Goal: Find contact information: Find contact information

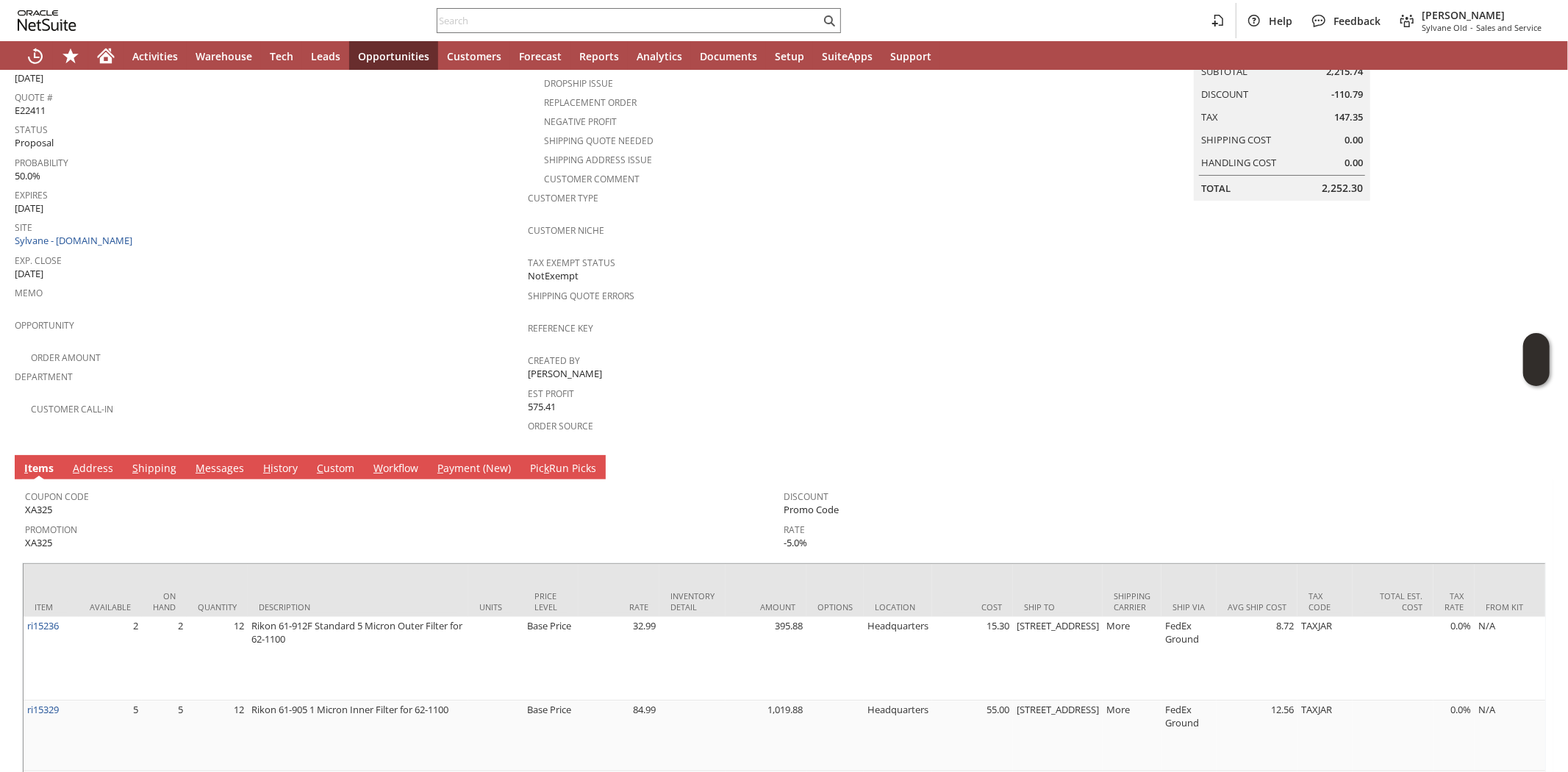
scroll to position [178, 0]
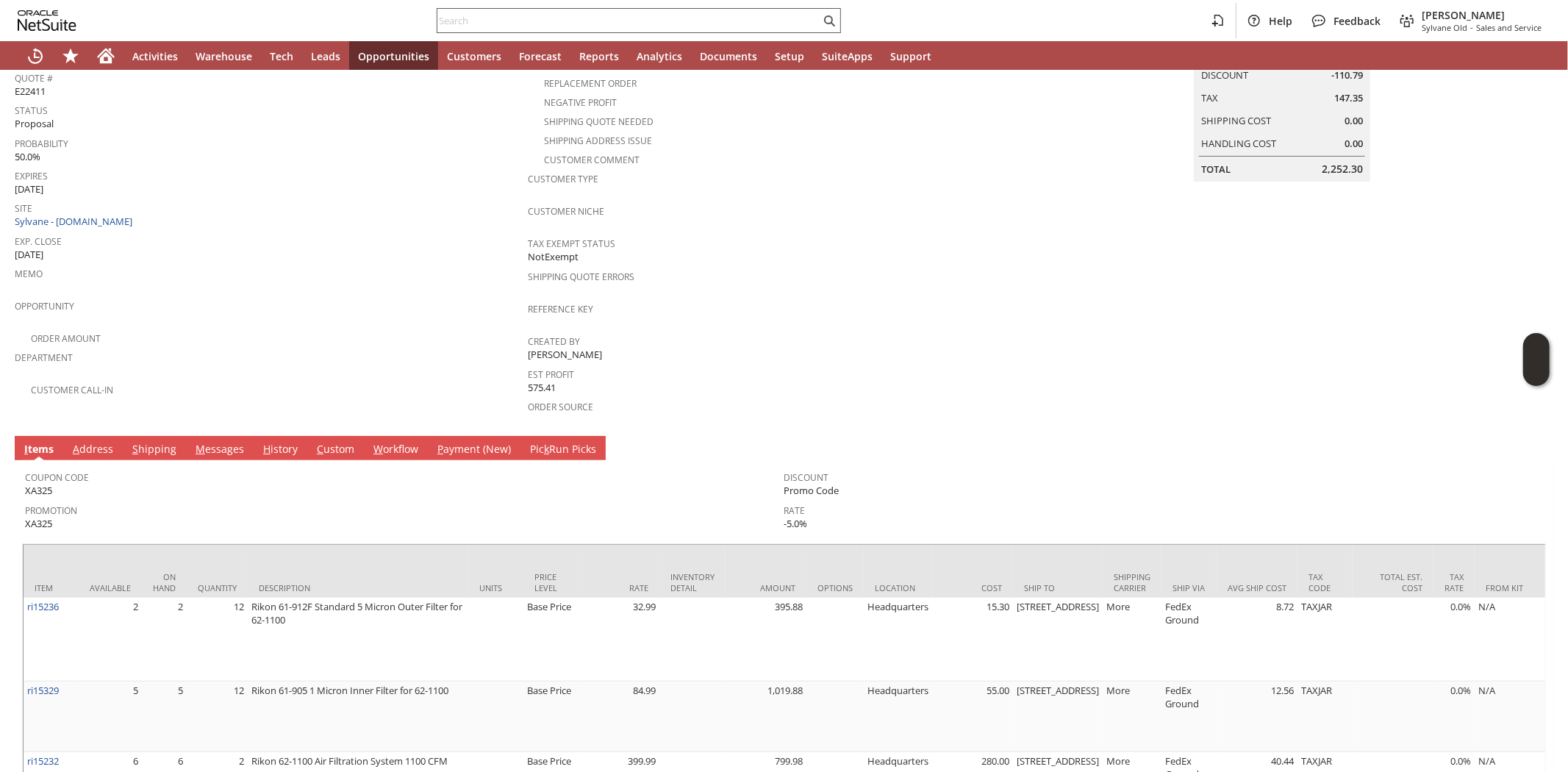
click at [577, 27] on input "text" at bounding box center [628, 20] width 383 height 17
paste input "4132812167"
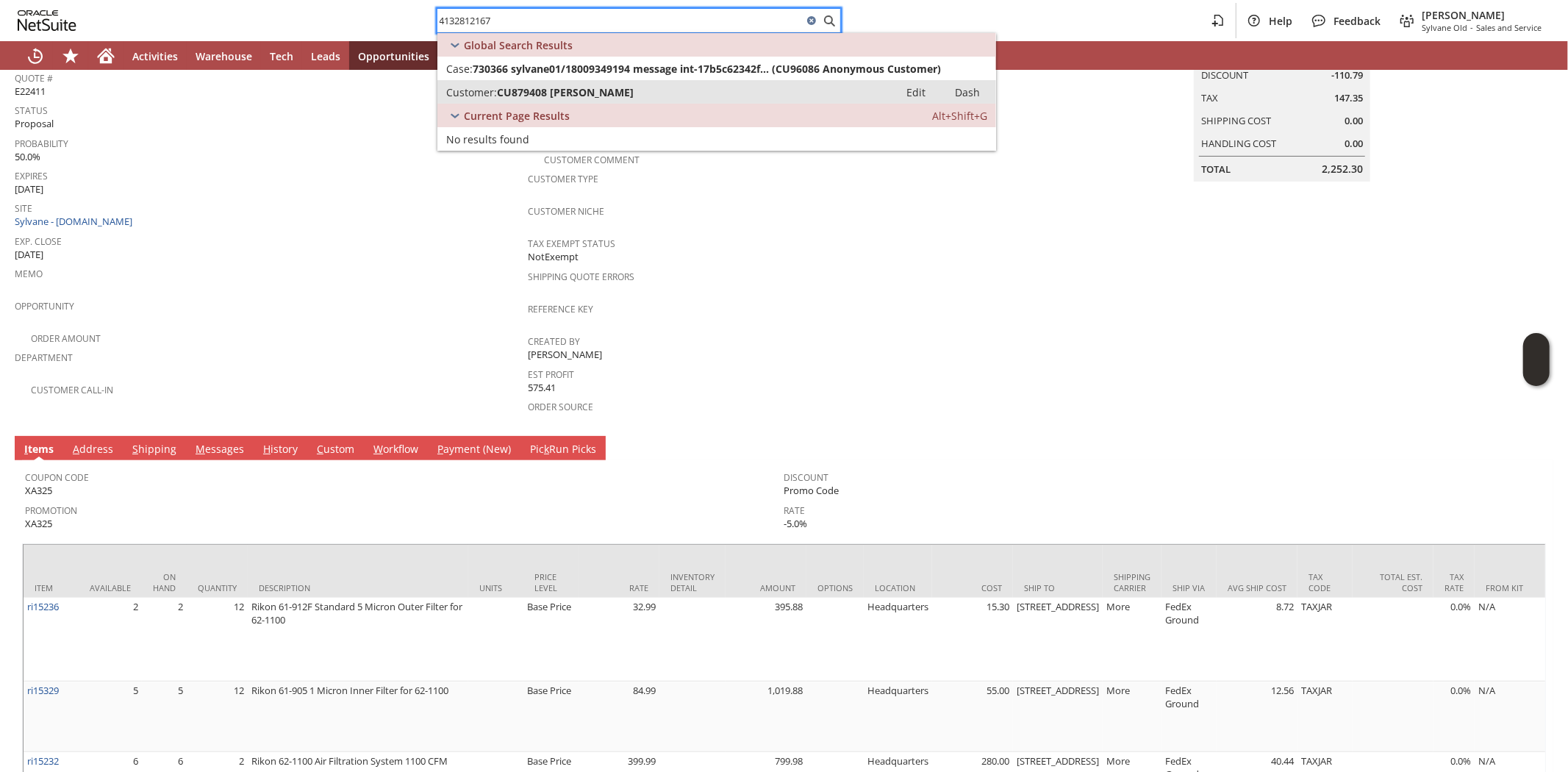
type input "4132812167"
click at [576, 89] on span "CU879408 [PERSON_NAME]" at bounding box center [565, 92] width 137 height 14
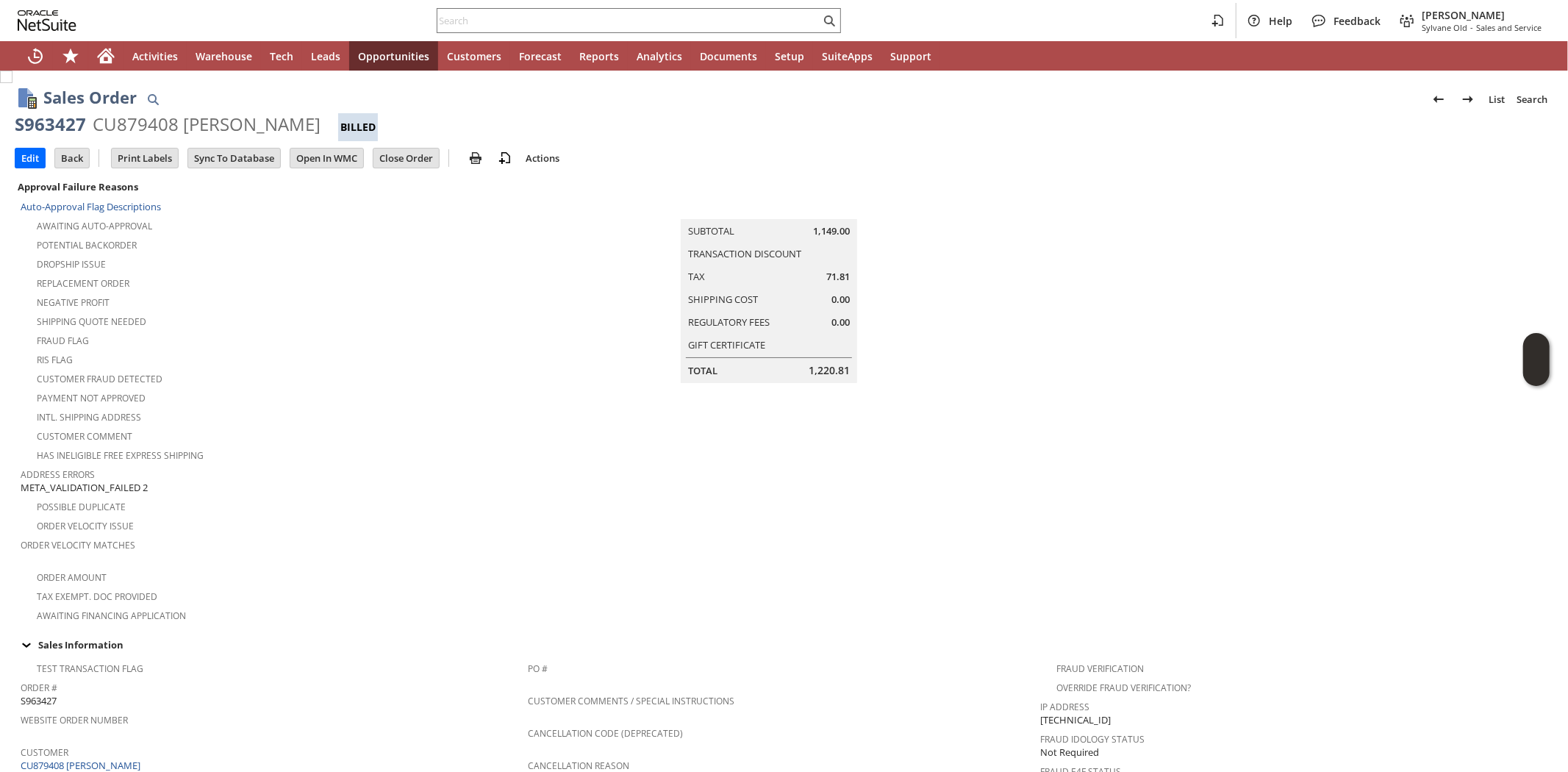
click at [315, 445] on div "Has Ineligible Free Express Shipping" at bounding box center [273, 454] width 507 height 17
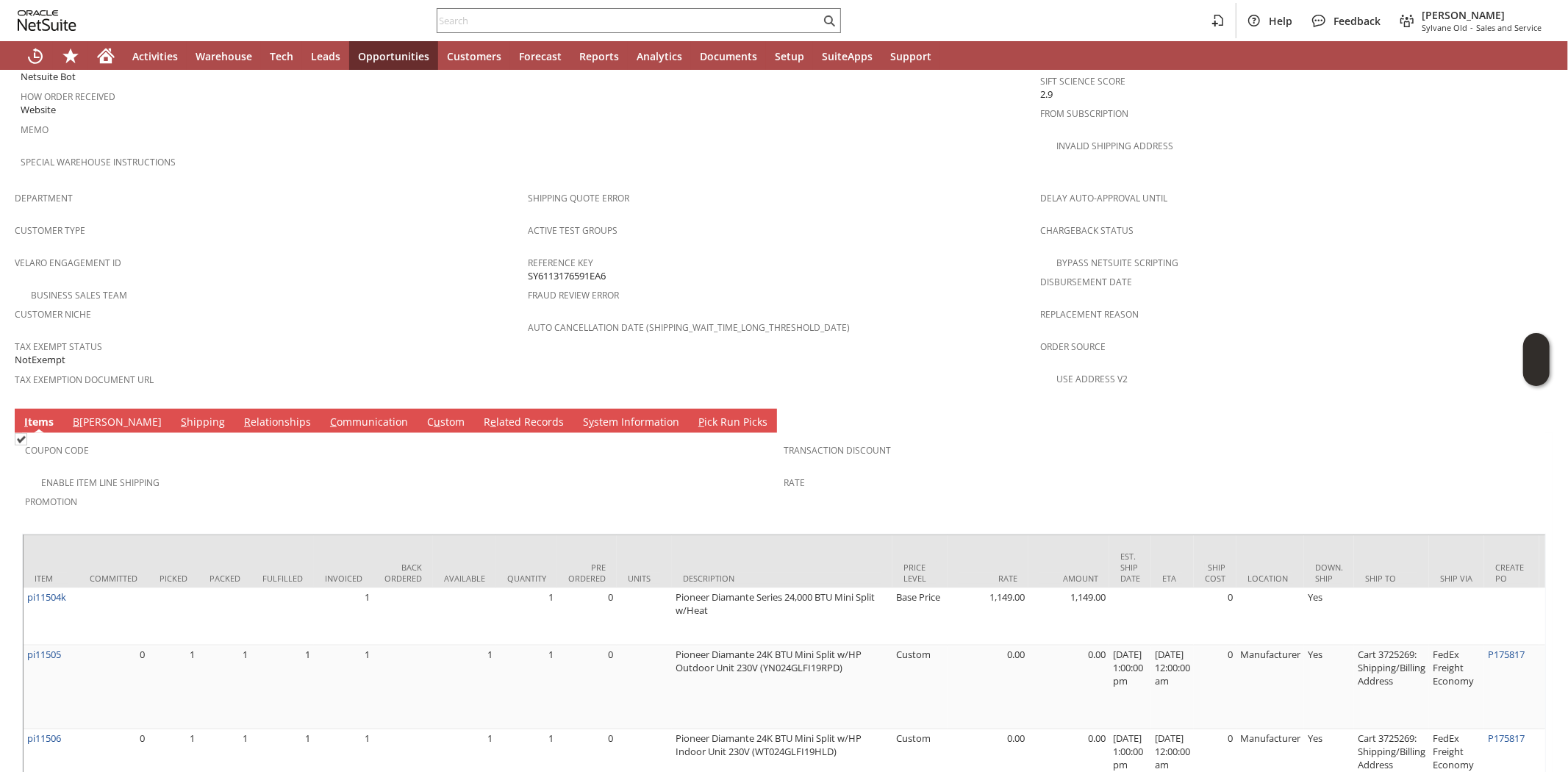
scroll to position [865, 0]
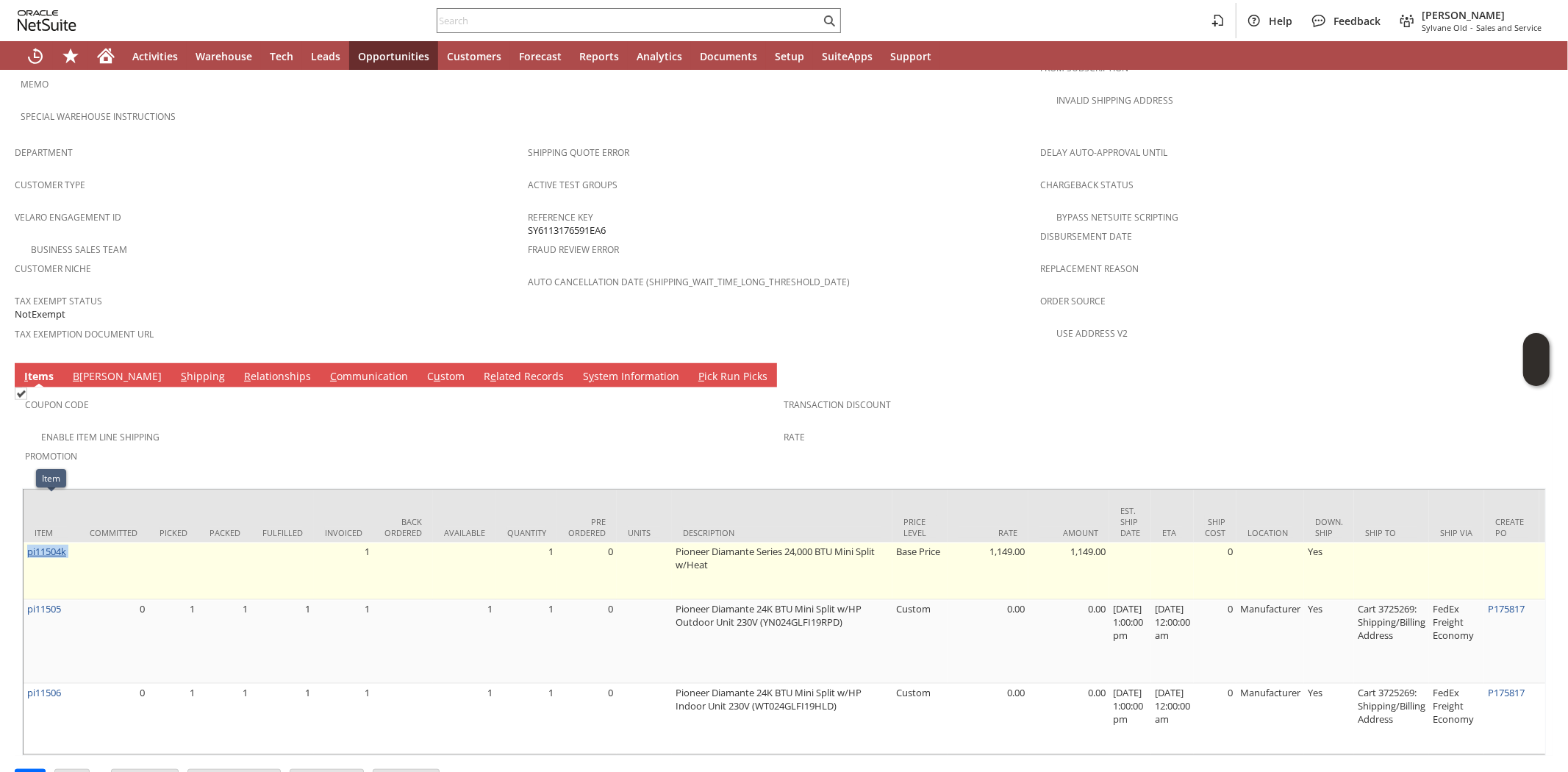
drag, startPoint x: 77, startPoint y: 508, endPoint x: 27, endPoint y: 509, distance: 50.0
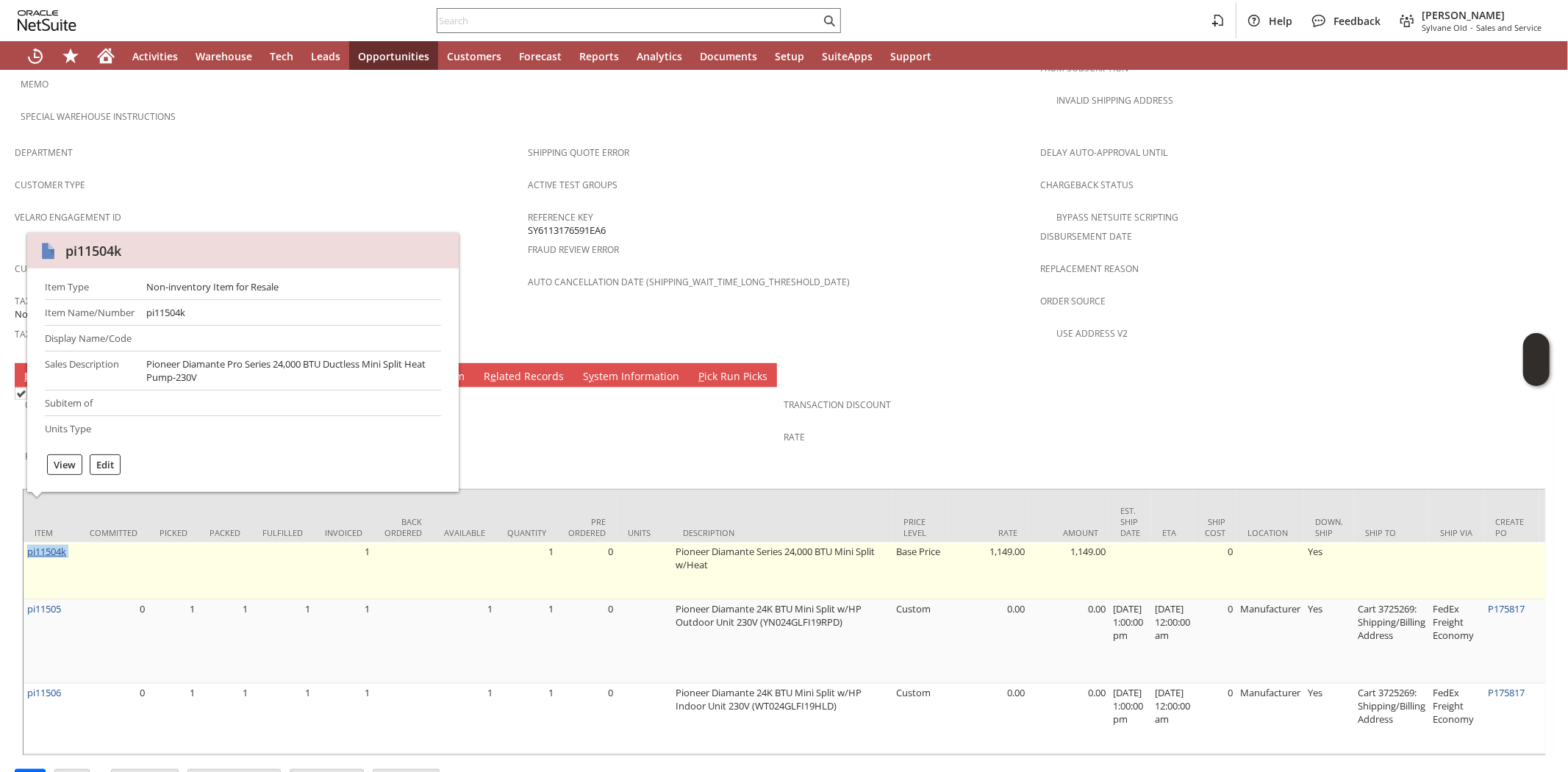
copy tr "pi11504k"
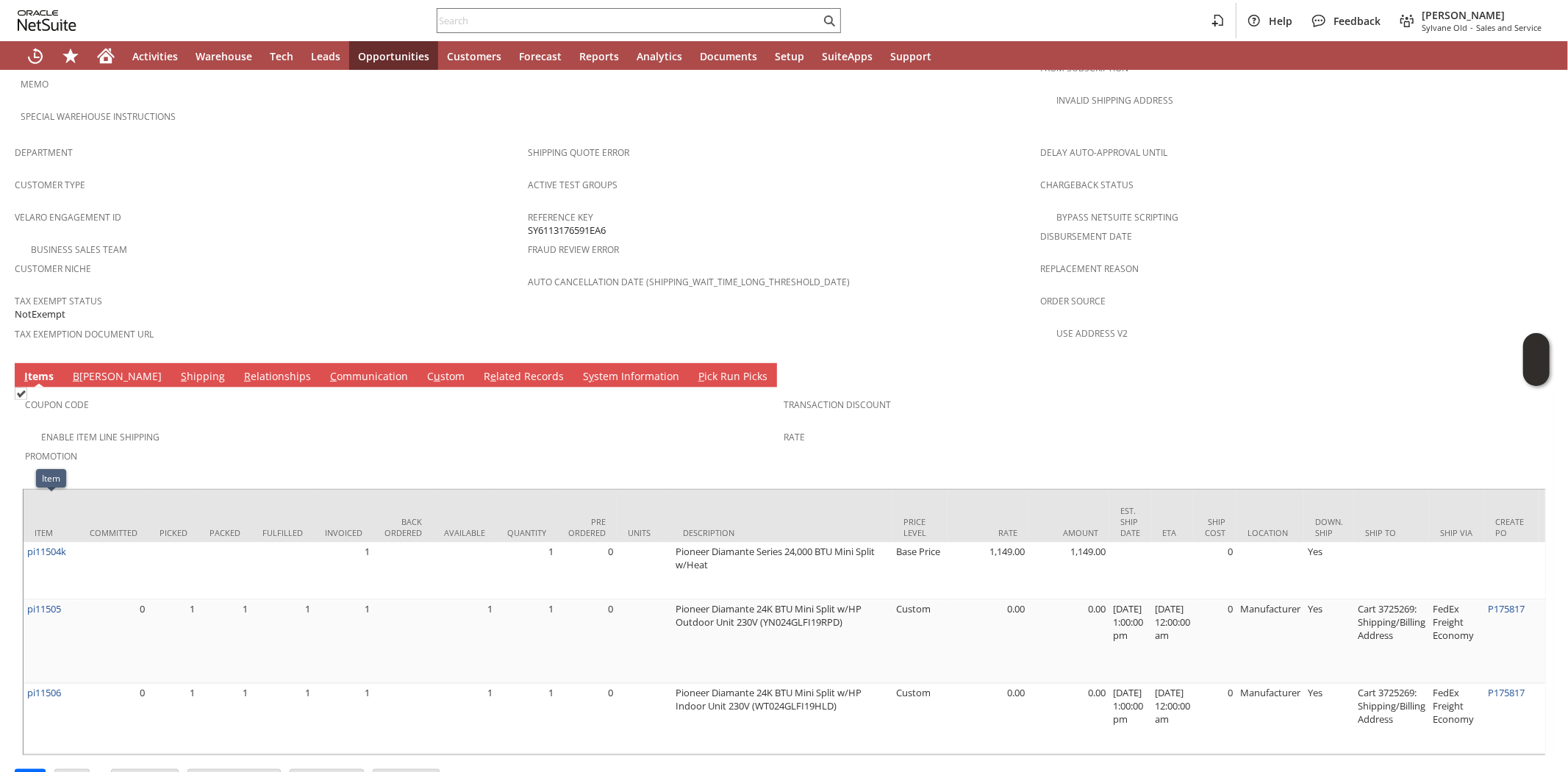
click at [310, 206] on span "Velaro Engagement ID" at bounding box center [267, 215] width 505 height 17
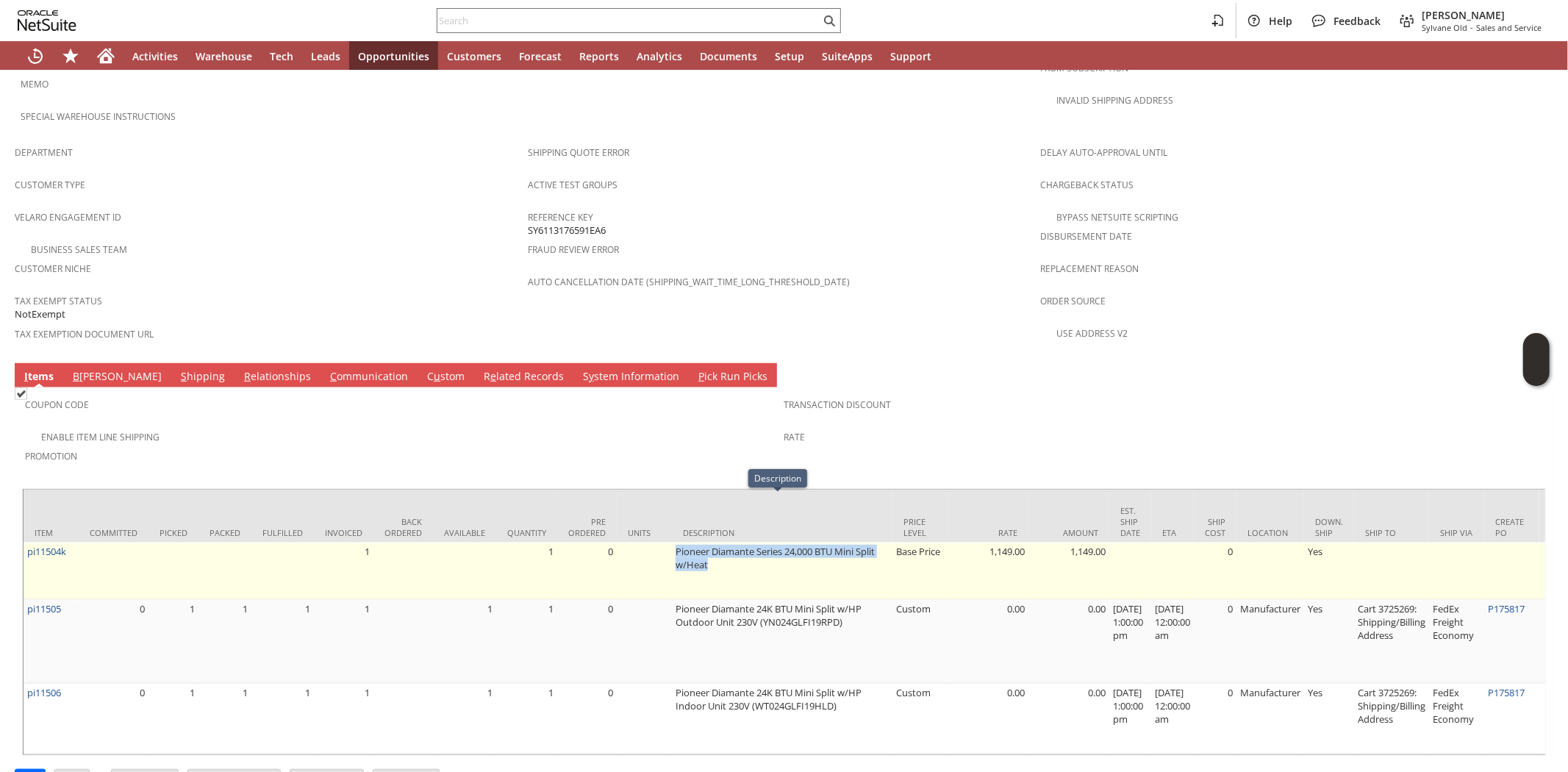
drag, startPoint x: 671, startPoint y: 501, endPoint x: 853, endPoint y: 522, distance: 183.2
click at [853, 543] on td "Pioneer Diamante Series 24,000 BTU Mini Split w/Heat" at bounding box center [782, 572] width 221 height 58
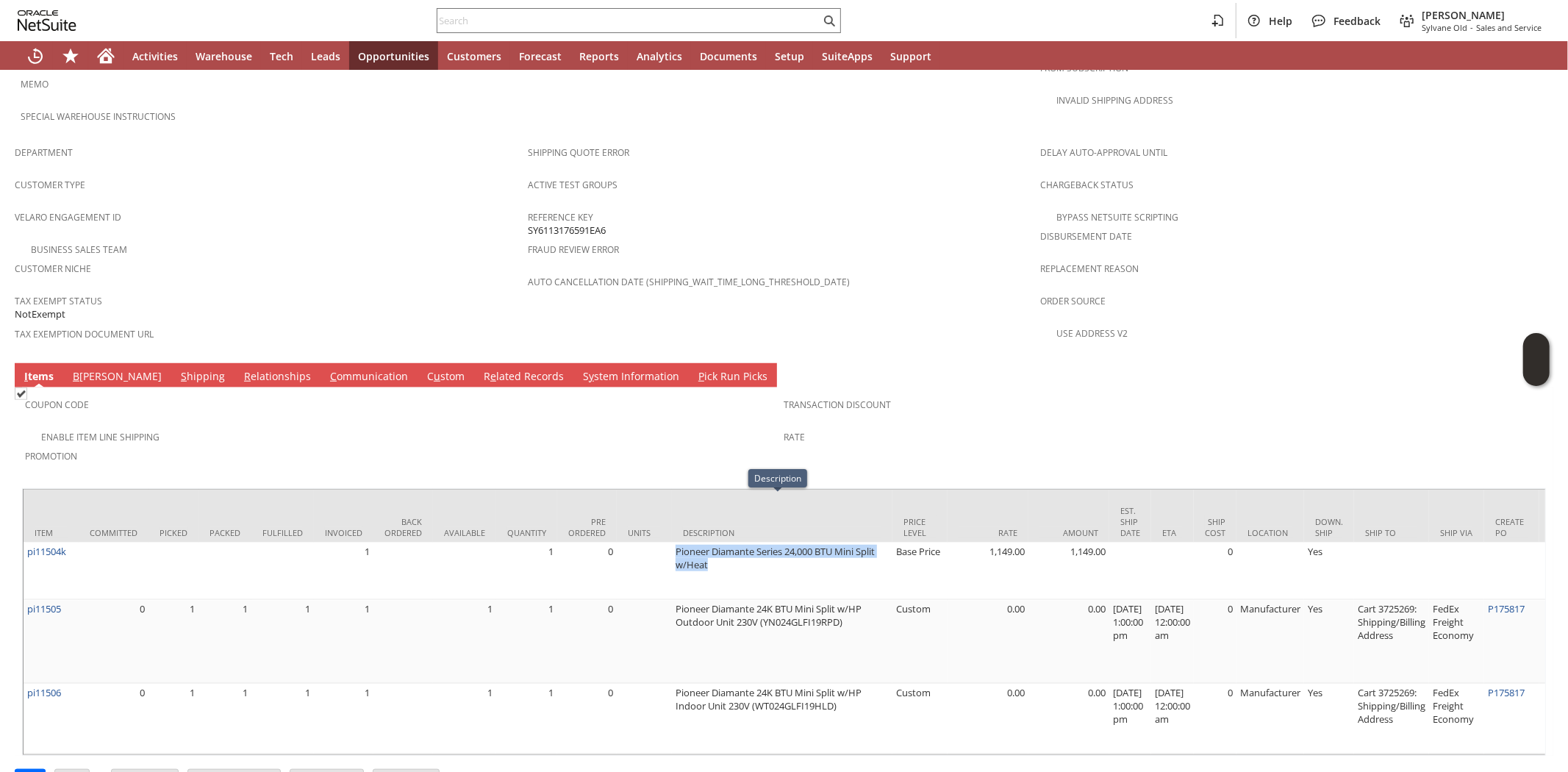
copy td "Pioneer Diamante Series 24,000 BTU Mini Split w/Heat"
drag, startPoint x: 280, startPoint y: 238, endPoint x: 216, endPoint y: 281, distance: 77.1
click at [280, 258] on div "Customer Niche" at bounding box center [267, 273] width 505 height 31
click at [326, 369] on link "C ommunication" at bounding box center [368, 377] width 85 height 16
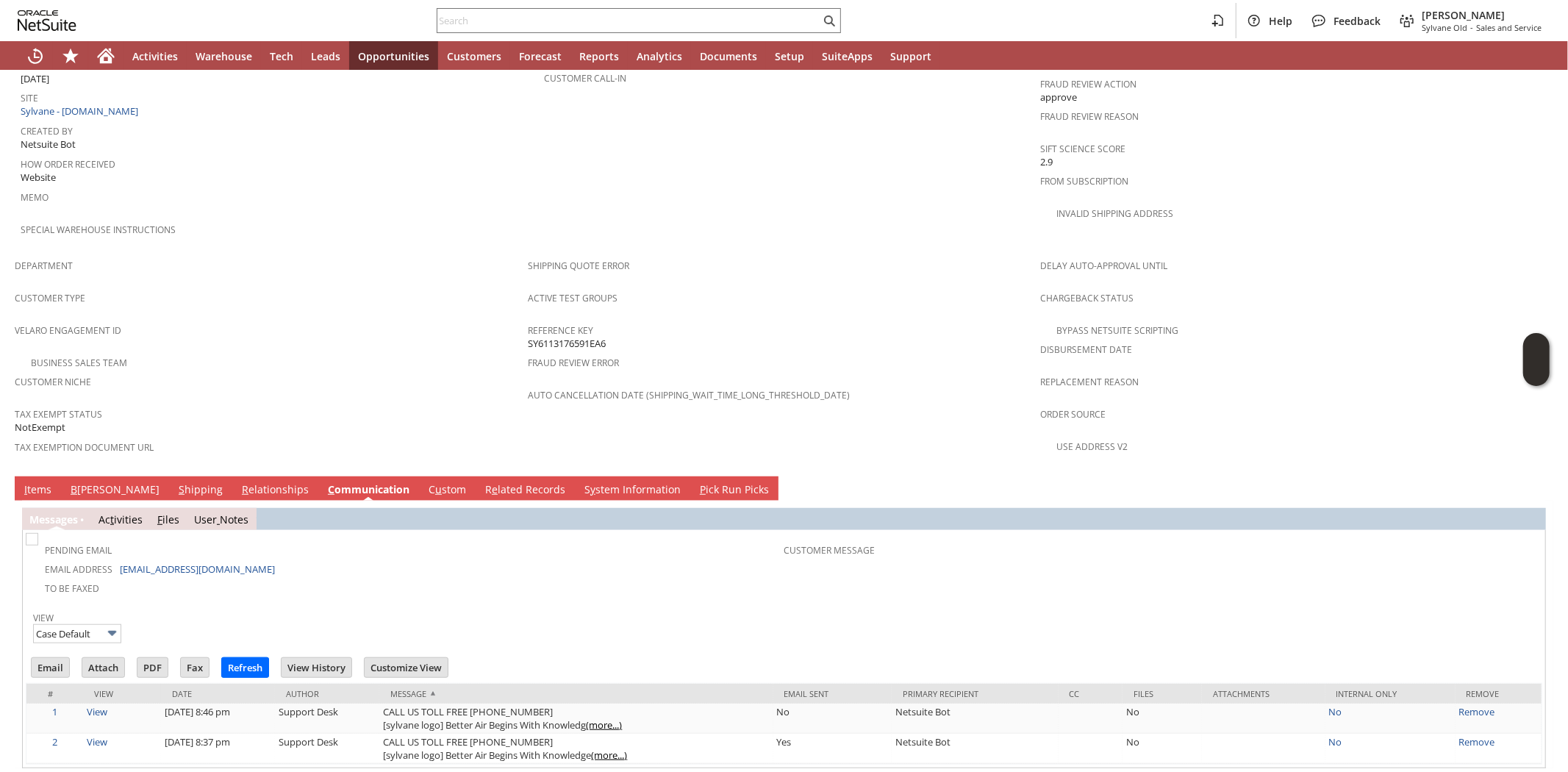
scroll to position [0, 0]
drag, startPoint x: 250, startPoint y: 521, endPoint x: 115, endPoint y: 524, distance: 135.0
click at [115, 558] on td "Email Address [EMAIL_ADDRESS][DOMAIN_NAME]" at bounding box center [407, 568] width 756 height 19
copy td "[EMAIL_ADDRESS][DOMAIN_NAME]"
